Goal: Entertainment & Leisure: Browse casually

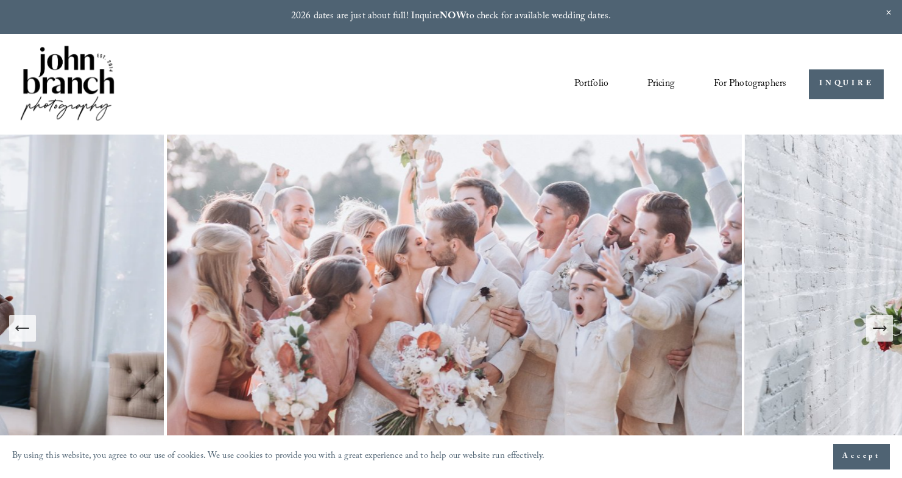
click at [880, 332] on icon "Next Slide" at bounding box center [879, 328] width 17 height 17
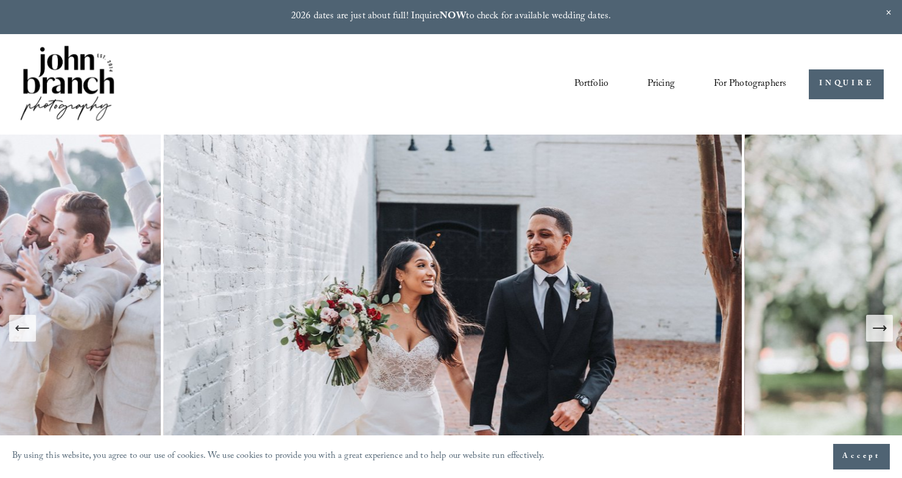
click at [880, 332] on icon "Next Slide" at bounding box center [879, 328] width 17 height 17
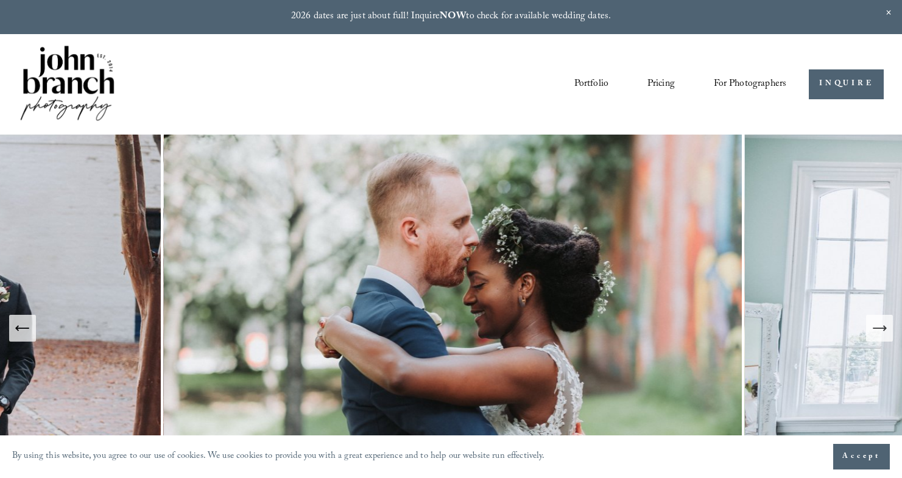
click at [880, 332] on icon "Next Slide" at bounding box center [879, 328] width 17 height 17
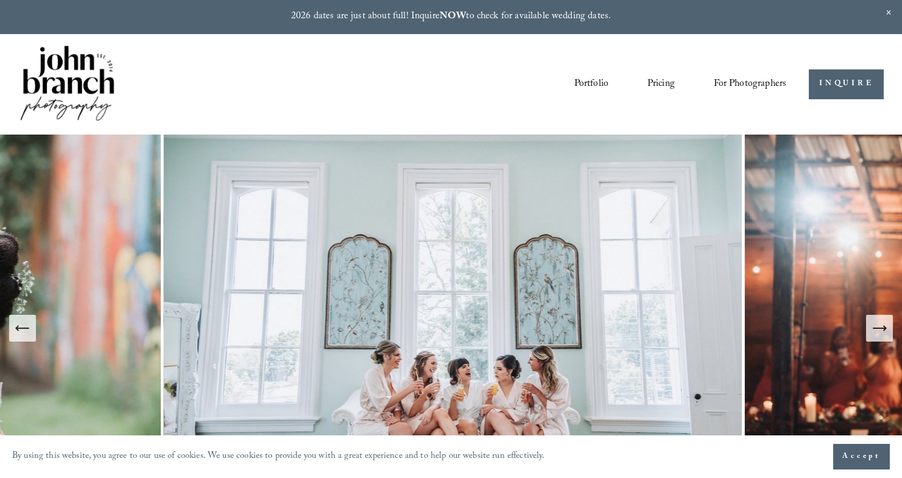
click at [880, 332] on icon "Next Slide" at bounding box center [879, 328] width 17 height 17
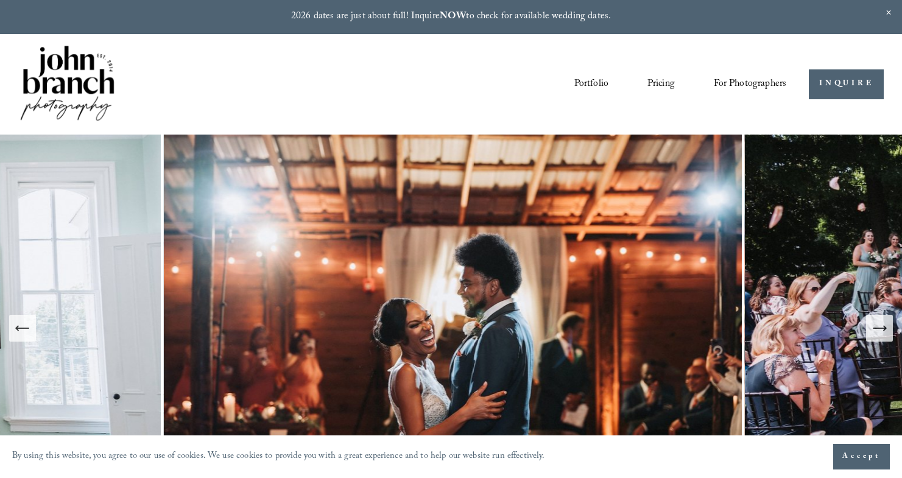
click at [880, 332] on icon "Next Slide" at bounding box center [879, 328] width 17 height 17
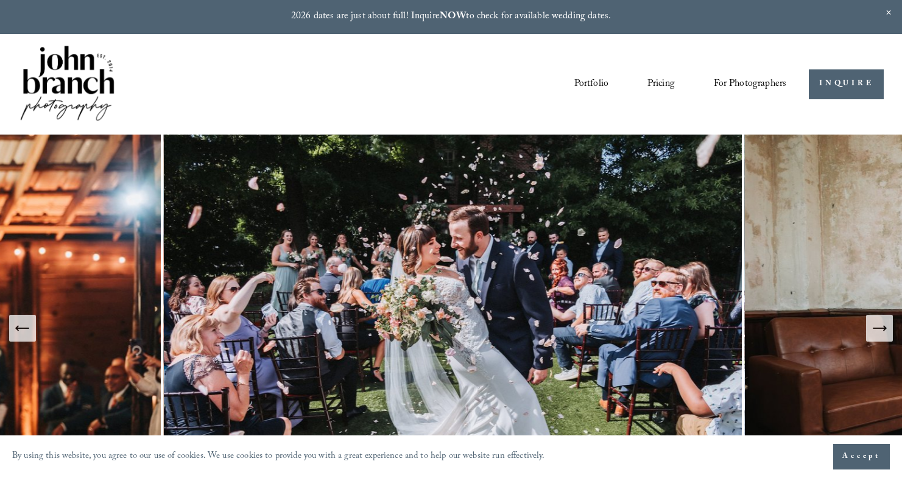
click at [880, 332] on icon "Next Slide" at bounding box center [879, 328] width 17 height 17
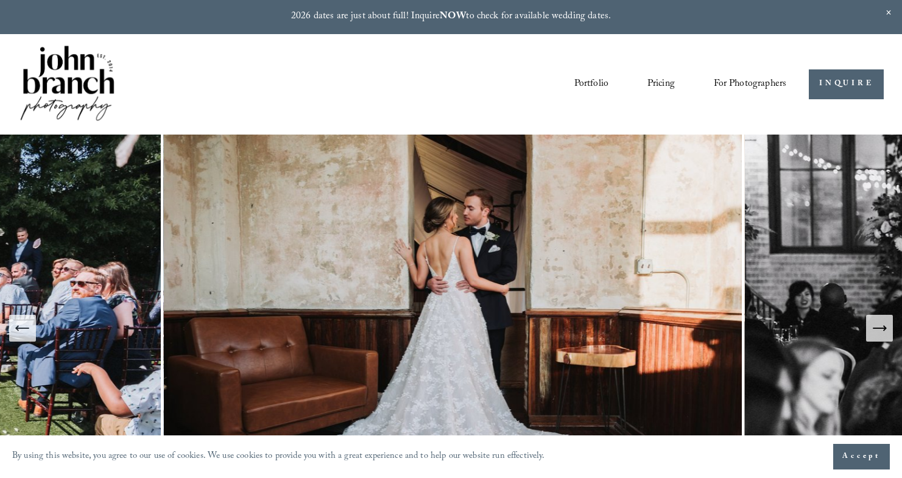
click at [880, 332] on icon "Next Slide" at bounding box center [879, 328] width 17 height 17
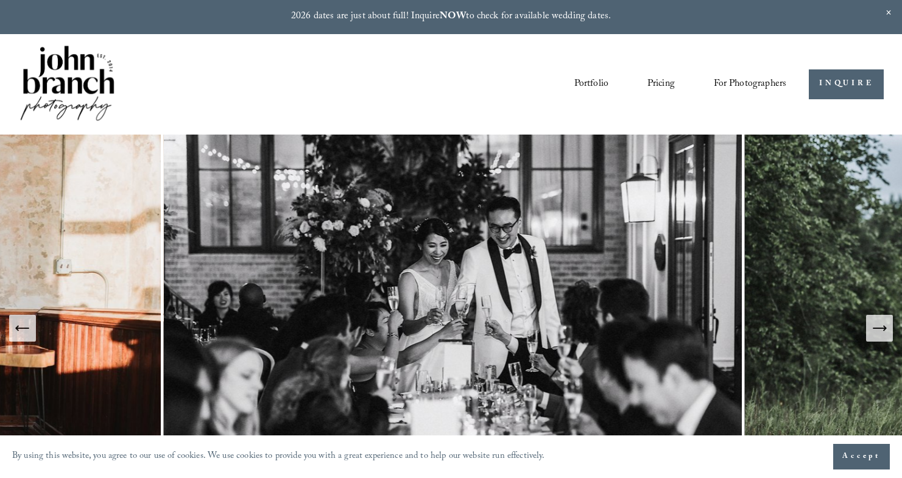
click at [880, 332] on icon "Next Slide" at bounding box center [879, 328] width 17 height 17
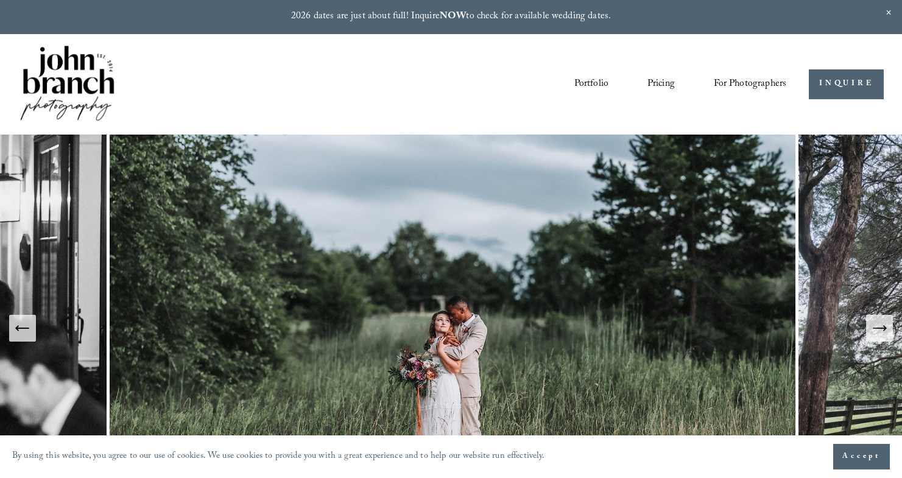
click at [880, 332] on icon "Next Slide" at bounding box center [879, 328] width 17 height 17
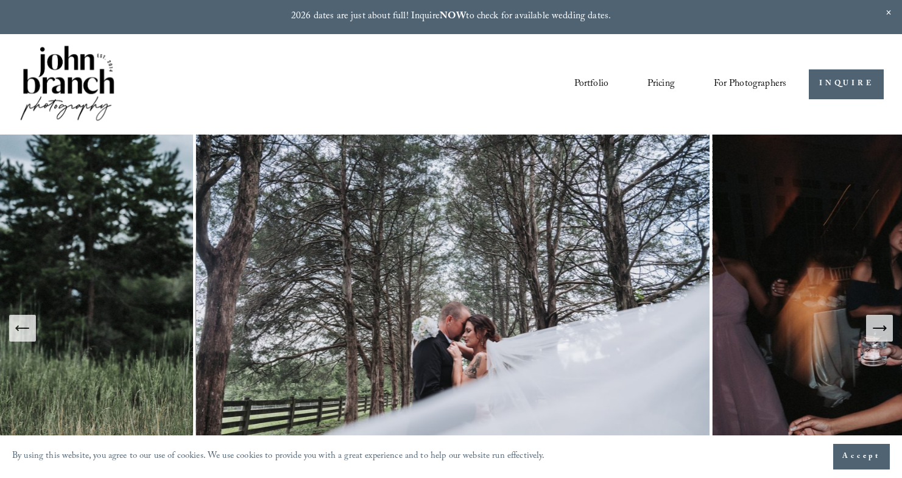
click at [880, 332] on icon "Next Slide" at bounding box center [879, 328] width 17 height 17
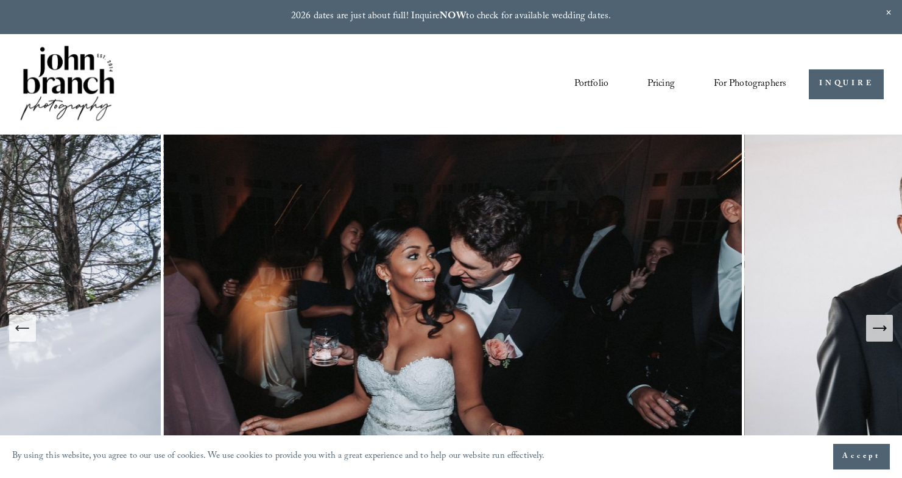
click at [874, 327] on icon "Next Slide" at bounding box center [879, 328] width 17 height 17
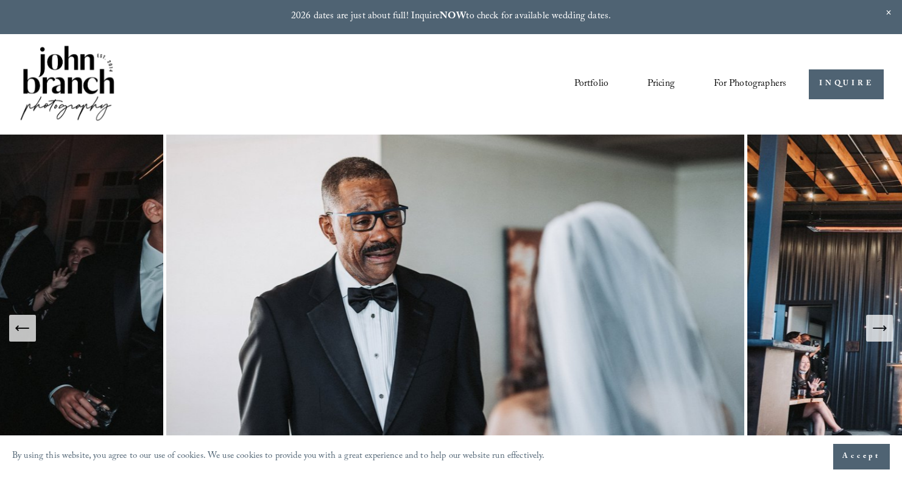
click at [874, 327] on icon "Next Slide" at bounding box center [879, 328] width 17 height 17
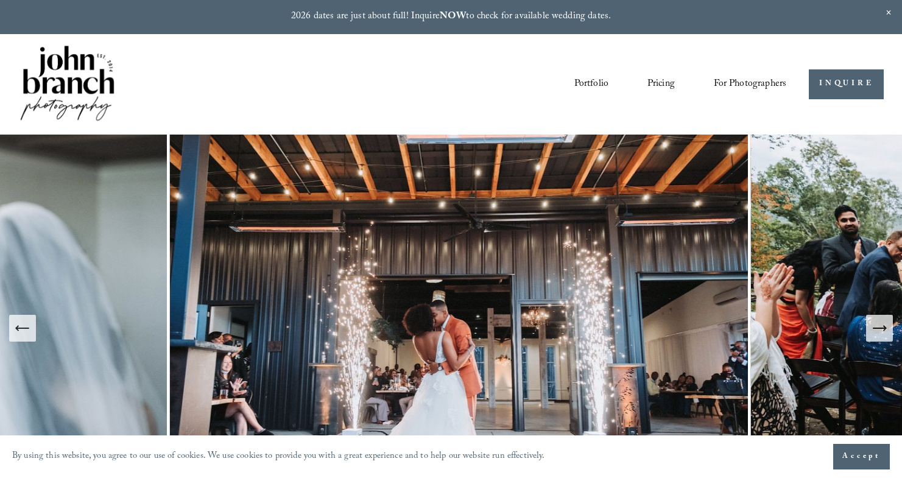
click at [874, 327] on icon "Next Slide" at bounding box center [879, 328] width 17 height 17
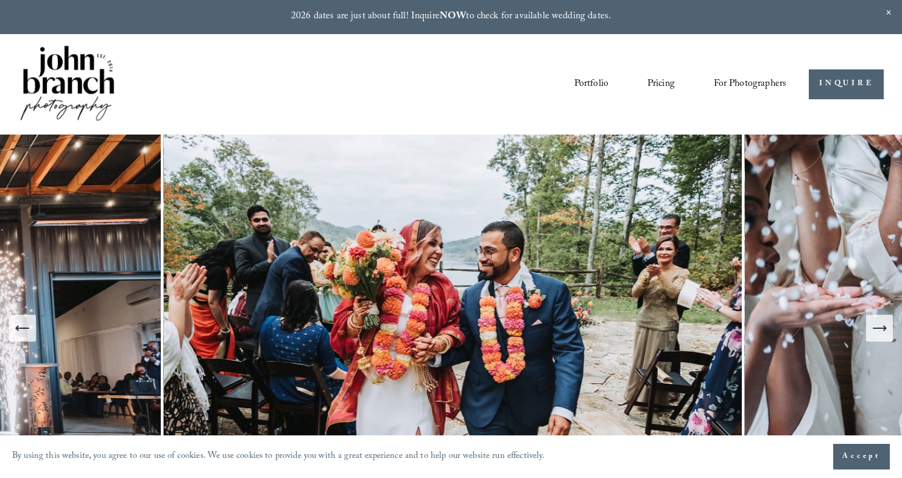
click at [874, 327] on icon "Next Slide" at bounding box center [879, 328] width 17 height 17
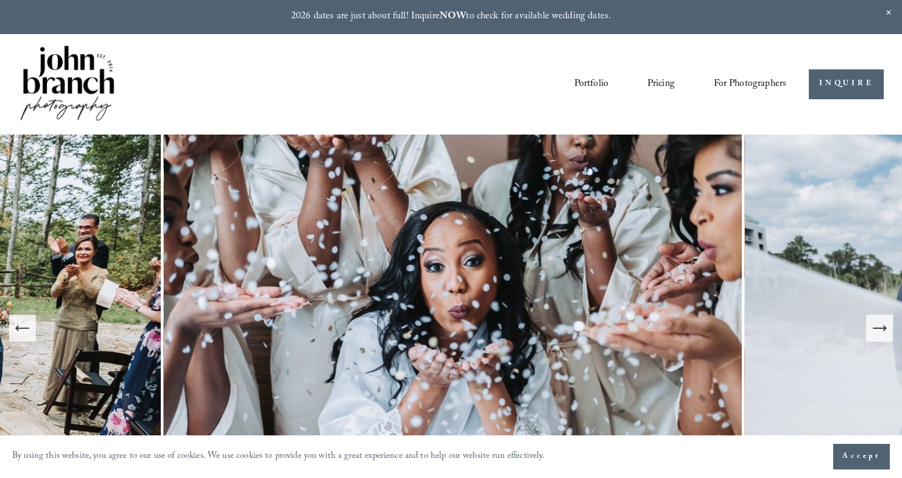
click at [874, 327] on icon "Next Slide" at bounding box center [879, 328] width 17 height 17
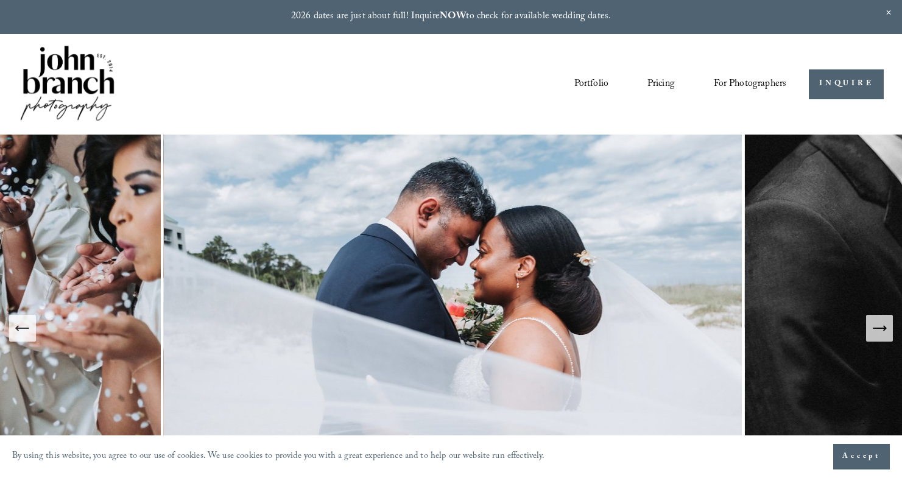
click at [874, 327] on icon "Next Slide" at bounding box center [879, 328] width 17 height 17
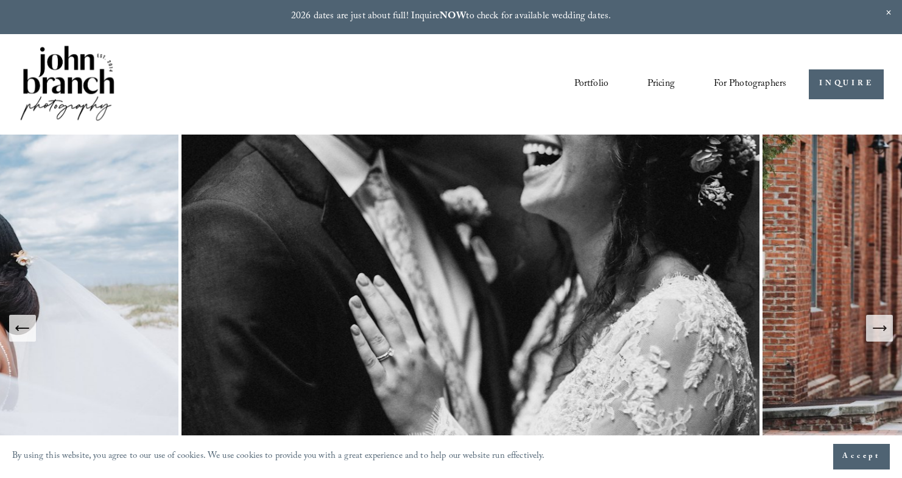
click at [874, 327] on icon "Next Slide" at bounding box center [879, 328] width 17 height 17
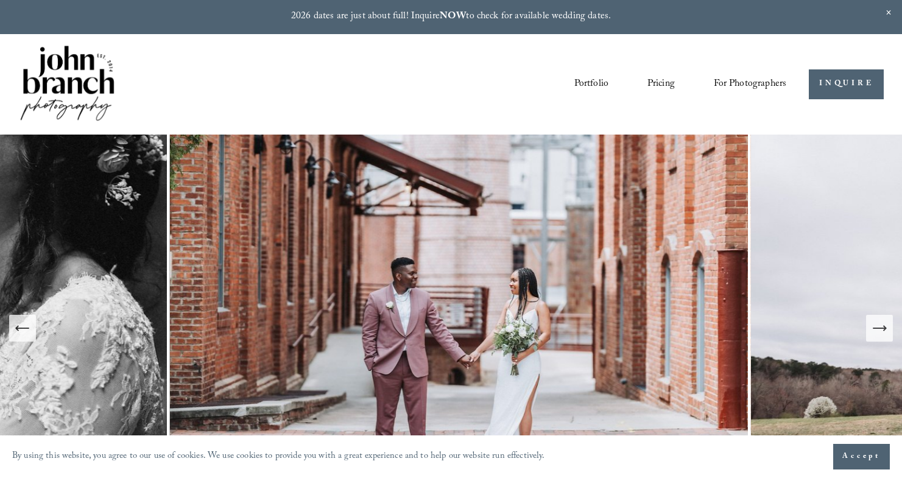
click at [874, 327] on icon "Next Slide" at bounding box center [879, 328] width 17 height 17
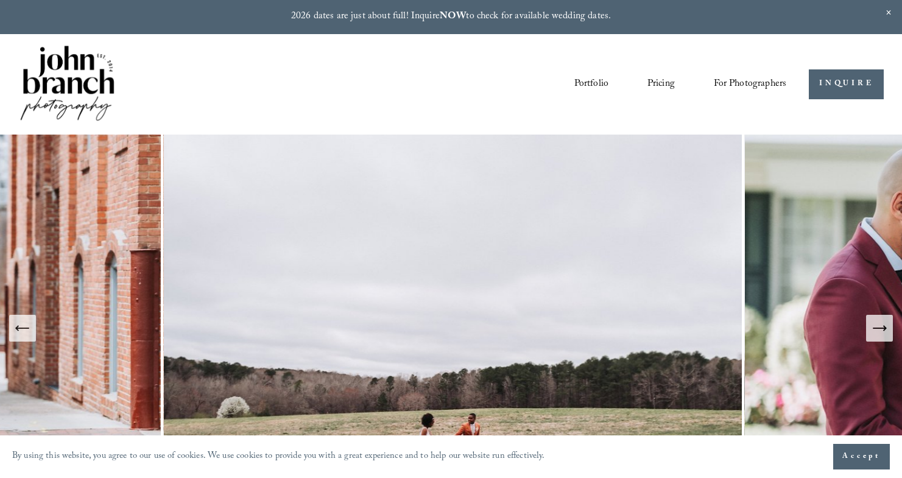
click at [874, 327] on icon "Next Slide" at bounding box center [879, 328] width 17 height 17
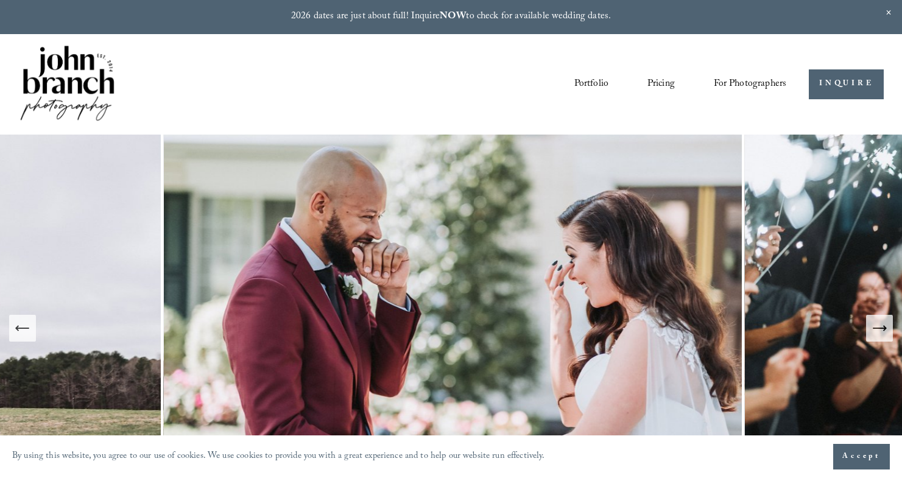
click at [874, 327] on icon "Next Slide" at bounding box center [879, 328] width 17 height 17
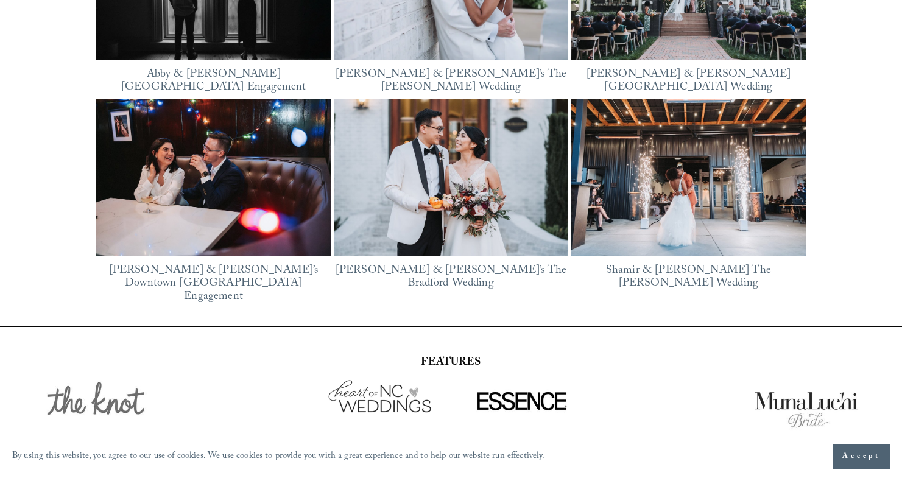
scroll to position [1676, 0]
